Goal: Information Seeking & Learning: Learn about a topic

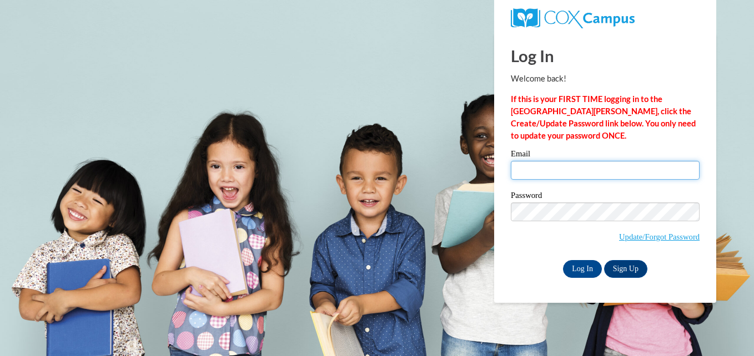
click at [539, 175] on input "Email" at bounding box center [605, 170] width 189 height 19
type input "eearl@my.athens.edu"
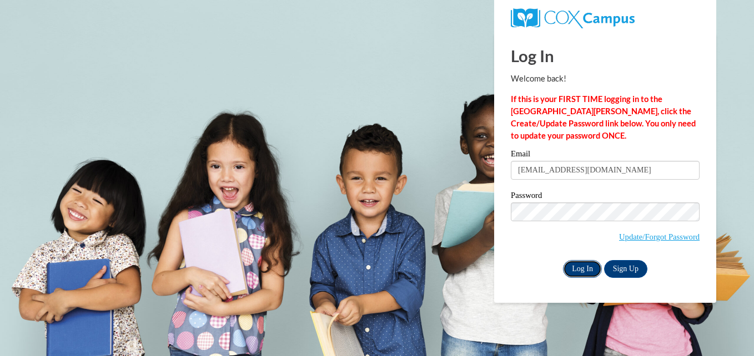
click at [586, 270] on input "Log In" at bounding box center [582, 269] width 39 height 18
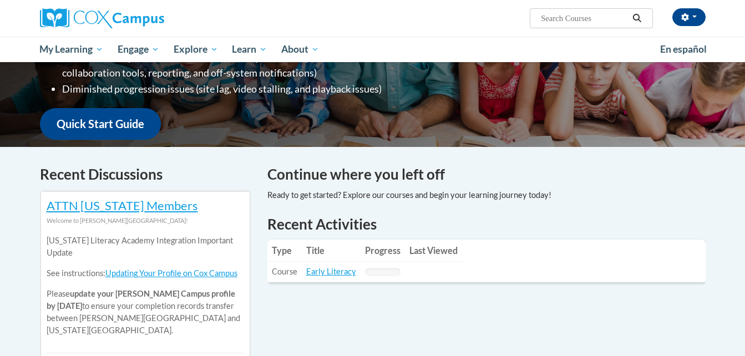
scroll to position [243, 0]
click at [337, 270] on link "Early Literacy" at bounding box center [331, 270] width 50 height 9
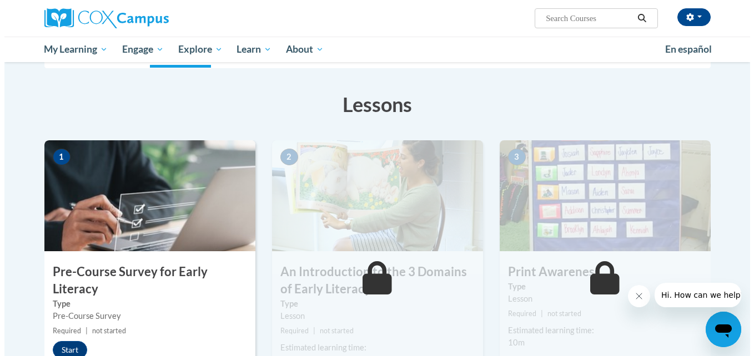
scroll to position [150, 0]
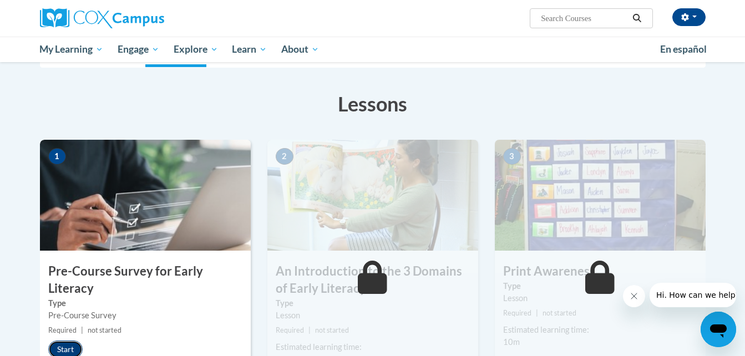
click at [72, 348] on button "Start" at bounding box center [65, 350] width 34 height 18
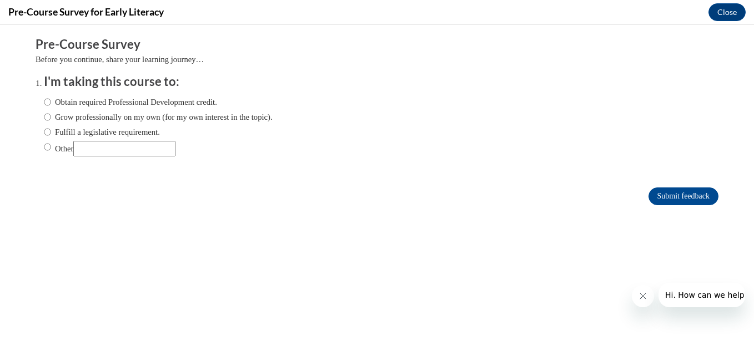
scroll to position [0, 0]
click at [44, 100] on input "Obtain required Professional Development credit." at bounding box center [47, 102] width 7 height 12
radio input "true"
click at [655, 196] on input "Submit feedback" at bounding box center [683, 197] width 70 height 18
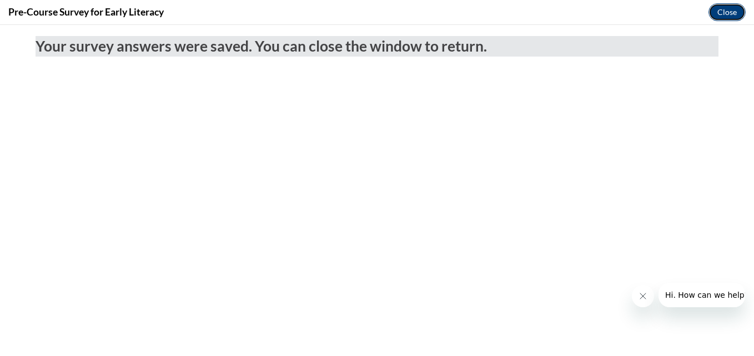
click at [736, 13] on button "Close" at bounding box center [726, 12] width 37 height 18
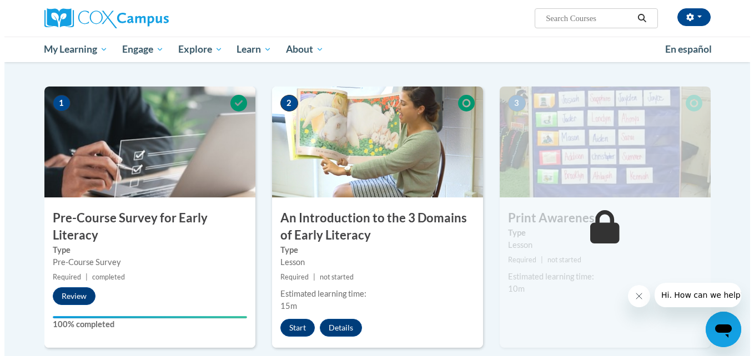
scroll to position [204, 0]
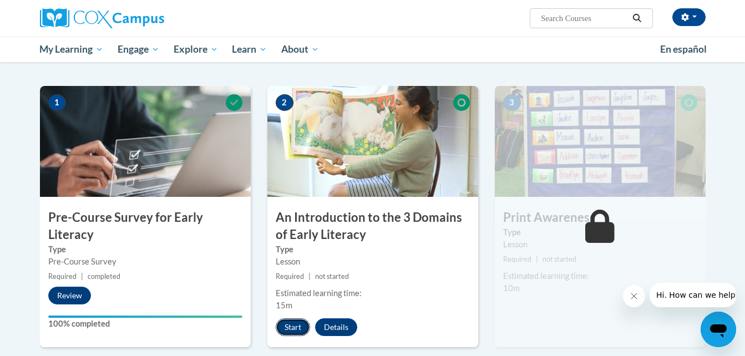
click at [290, 320] on button "Start" at bounding box center [293, 328] width 34 height 18
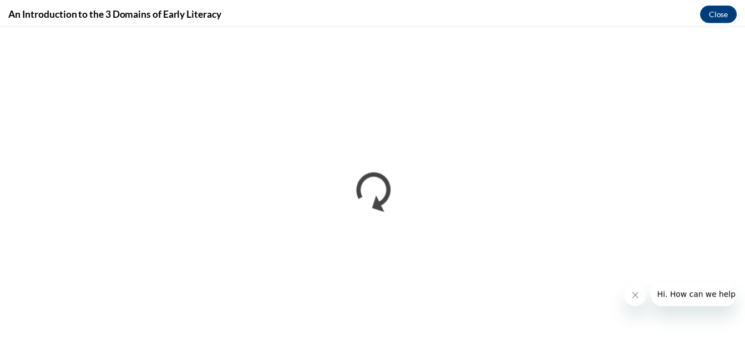
scroll to position [0, 0]
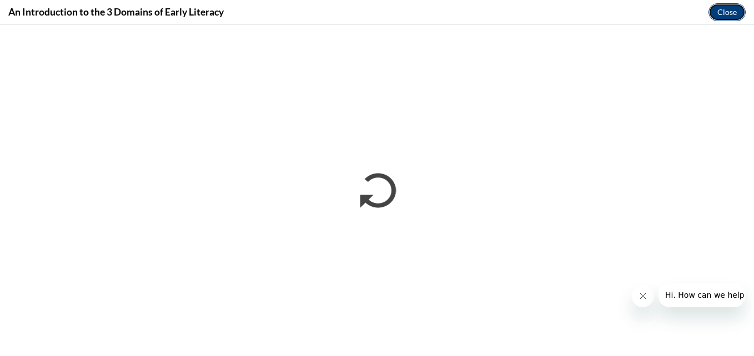
click at [734, 13] on button "Close" at bounding box center [726, 12] width 37 height 18
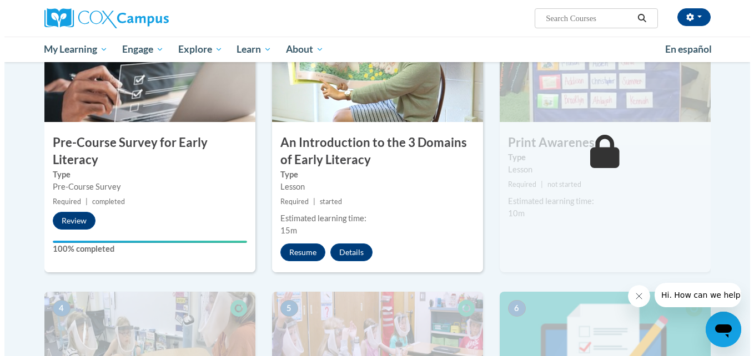
scroll to position [278, 0]
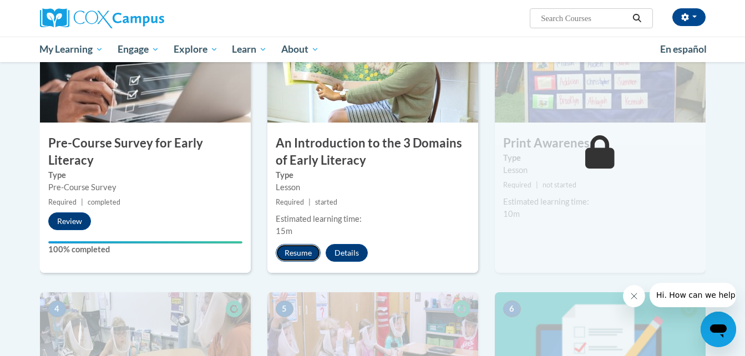
click at [299, 255] on button "Resume" at bounding box center [298, 253] width 45 height 18
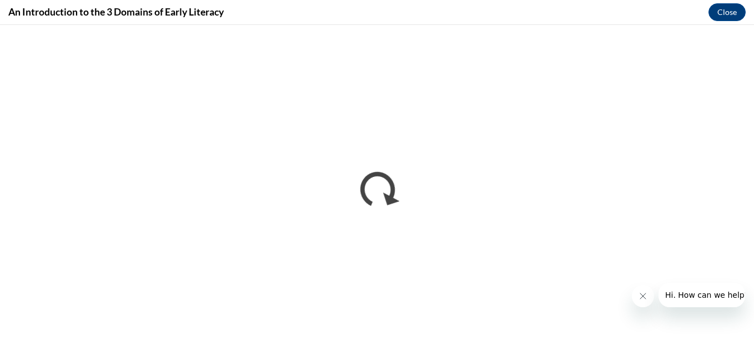
scroll to position [0, 0]
